Goal: Navigation & Orientation: Understand site structure

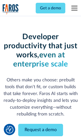
scroll to position [61, 0]
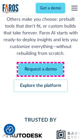
click at [40, 69] on link "Request a demo" at bounding box center [40, 69] width 45 height 12
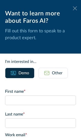
click at [75, 8] on icon at bounding box center [75, 8] width 4 height 4
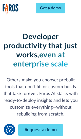
scroll to position [77, 0]
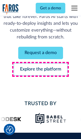
click at [40, 69] on link "Explore the platform" at bounding box center [41, 69] width 54 height 12
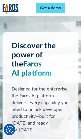
scroll to position [3798, 0]
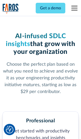
scroll to position [784, 0]
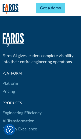
click at [10, 79] on link "Platform" at bounding box center [10, 83] width 15 height 8
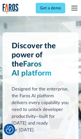
scroll to position [3960, 0]
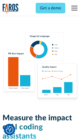
scroll to position [3126, 0]
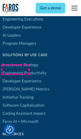
click at [15, 85] on link "[PERSON_NAME] Metrics" at bounding box center [26, 89] width 47 height 8
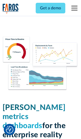
scroll to position [2214, 0]
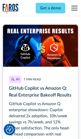
scroll to position [2279, 0]
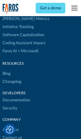
click at [12, 78] on link "Changelog" at bounding box center [12, 82] width 19 height 8
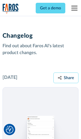
scroll to position [6107, 0]
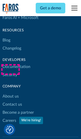
click at [10, 92] on link "About us" at bounding box center [11, 96] width 16 height 8
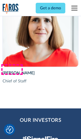
scroll to position [1744, 0]
